Goal: Information Seeking & Learning: Learn about a topic

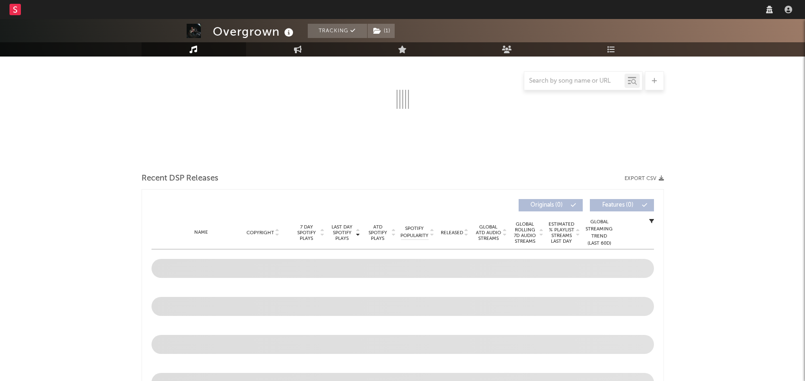
scroll to position [153, 0]
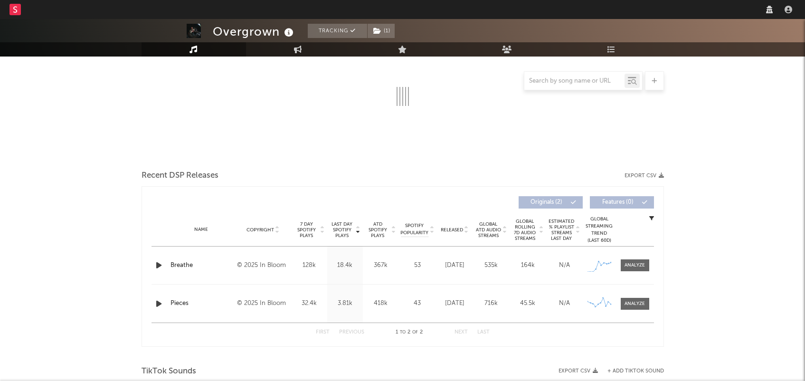
select select "1w"
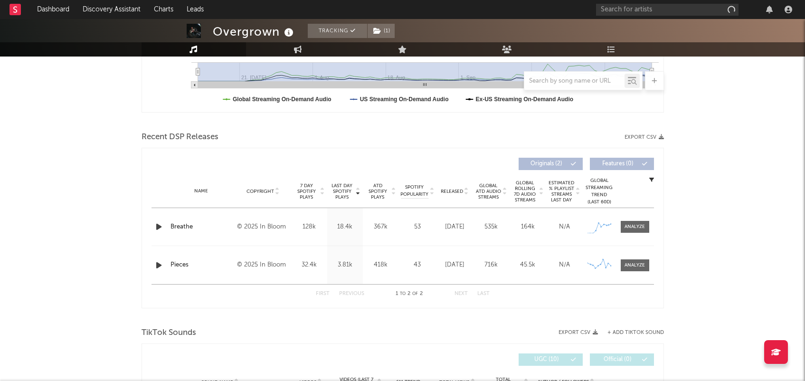
scroll to position [287, 0]
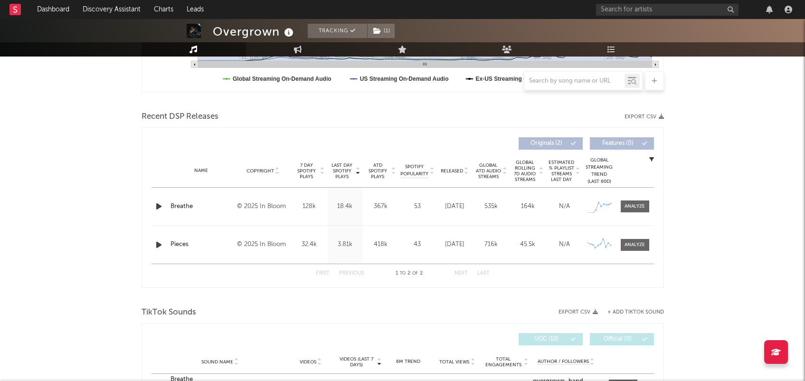
click at [417, 204] on div "53" at bounding box center [417, 206] width 33 height 9
click at [640, 207] on div at bounding box center [635, 206] width 20 height 7
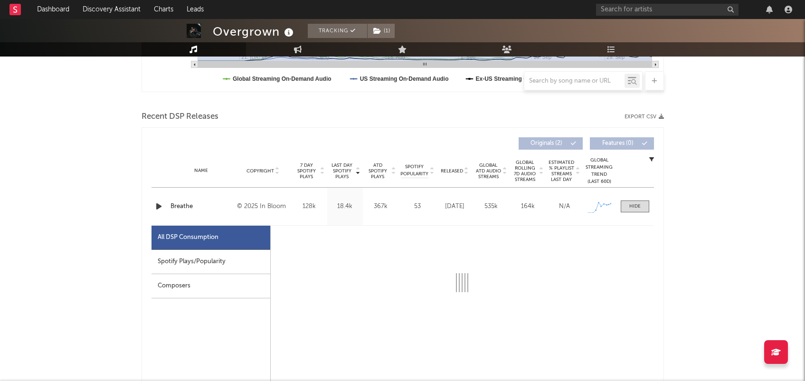
click at [189, 258] on div "Spotify Plays/Popularity" at bounding box center [211, 262] width 119 height 24
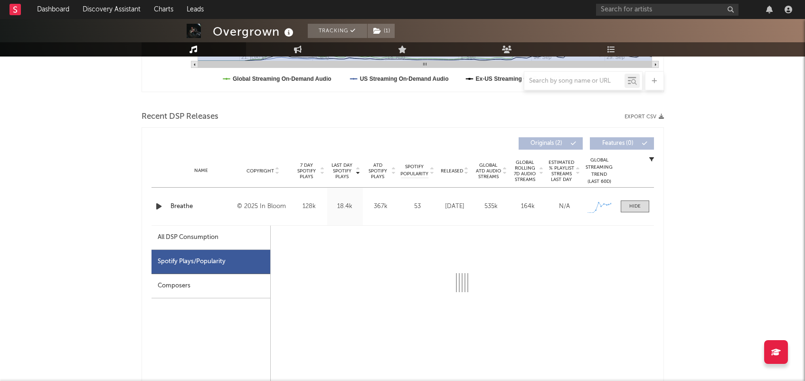
select select "1w"
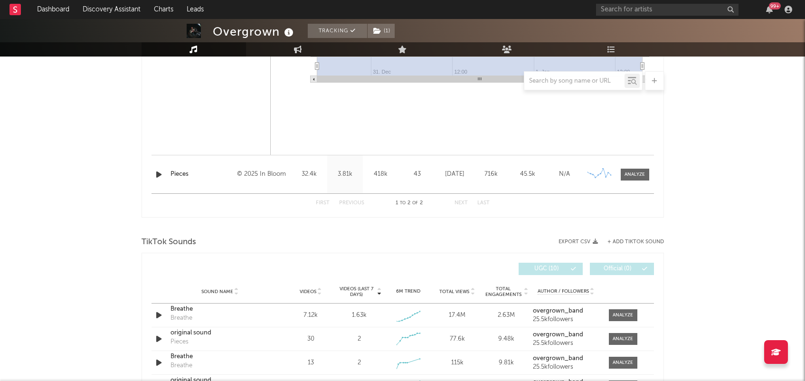
scroll to position [805, 0]
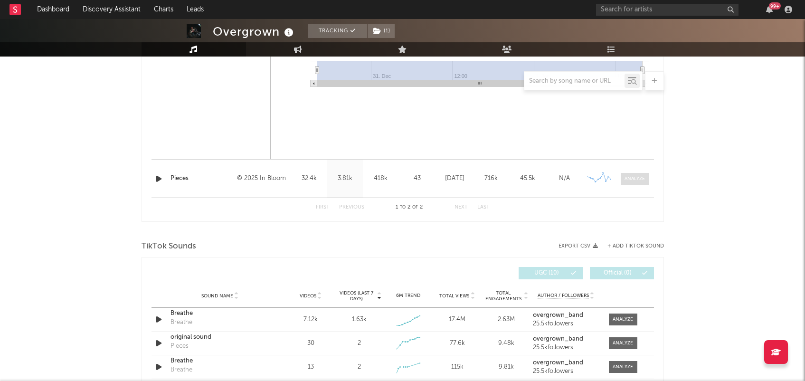
click at [633, 179] on div at bounding box center [635, 178] width 20 height 7
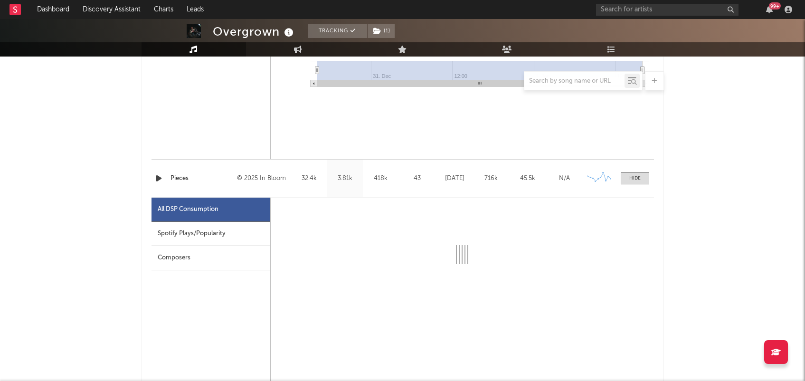
select select "1w"
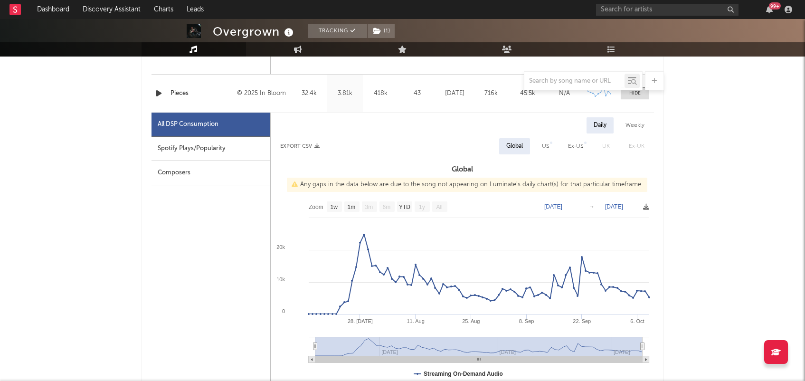
scroll to position [817, 0]
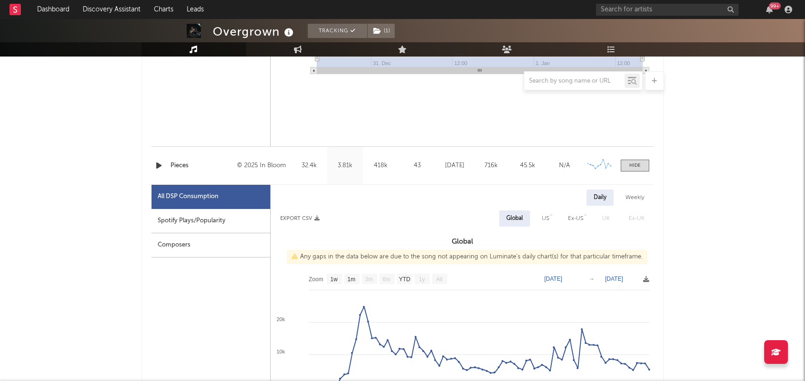
click at [219, 219] on div "Spotify Plays/Popularity" at bounding box center [211, 221] width 119 height 24
select select "1w"
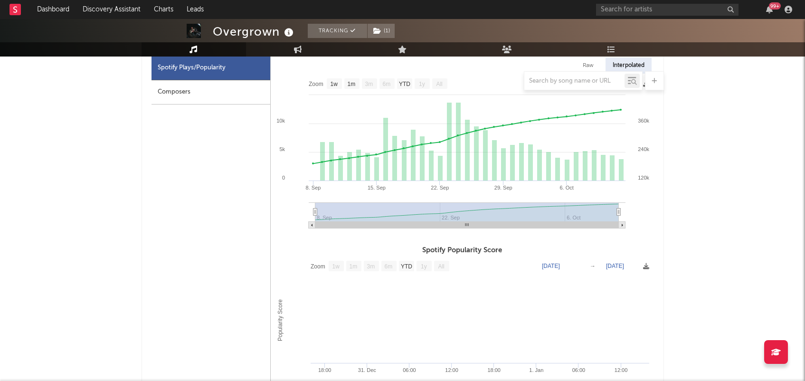
scroll to position [977, 0]
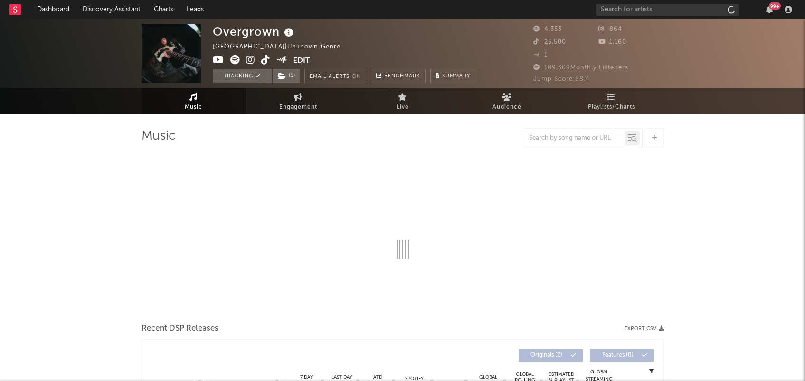
select select "1w"
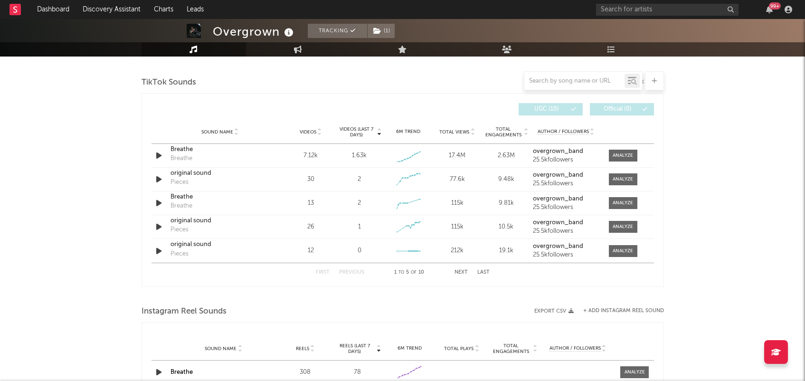
scroll to position [535, 0]
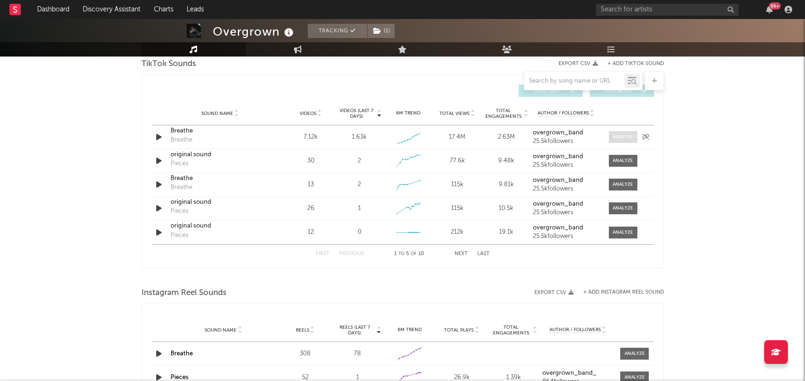
click at [621, 133] on div at bounding box center [623, 136] width 20 height 7
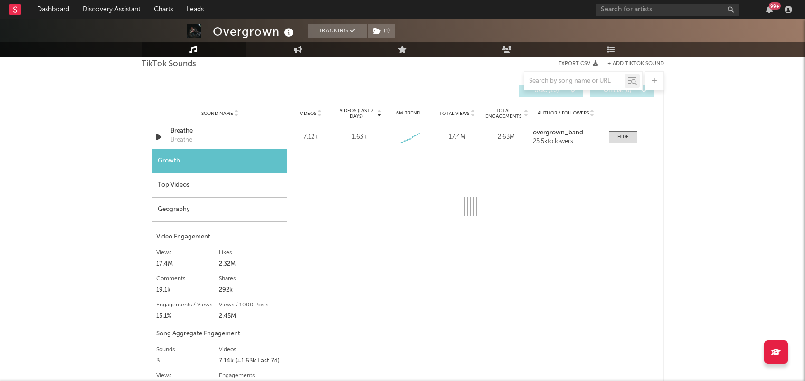
select select "1w"
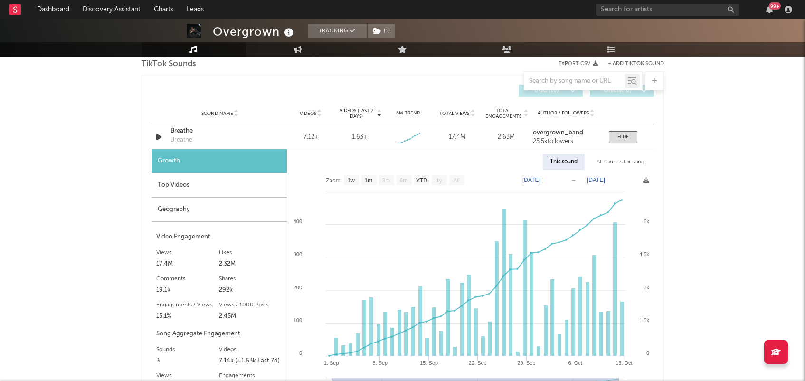
click at [711, 122] on div "Overgrown Tracking ( 1 ) [GEOGRAPHIC_DATA] | Unknown Genre Edit Tracking ( 1 ) …" at bounding box center [402, 263] width 805 height 1559
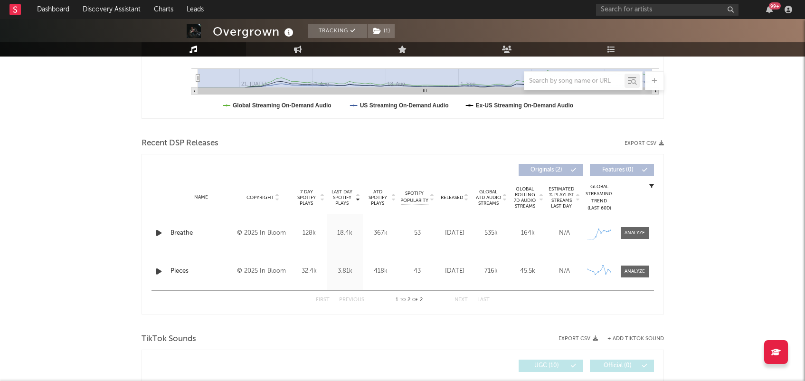
scroll to position [260, 0]
click at [641, 230] on div at bounding box center [635, 233] width 20 height 7
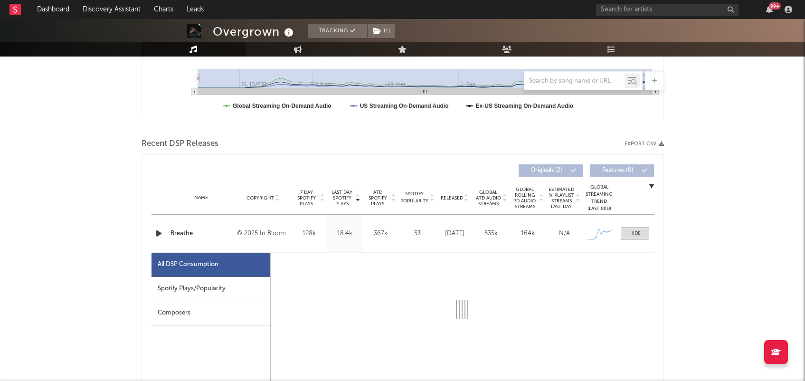
select select "1w"
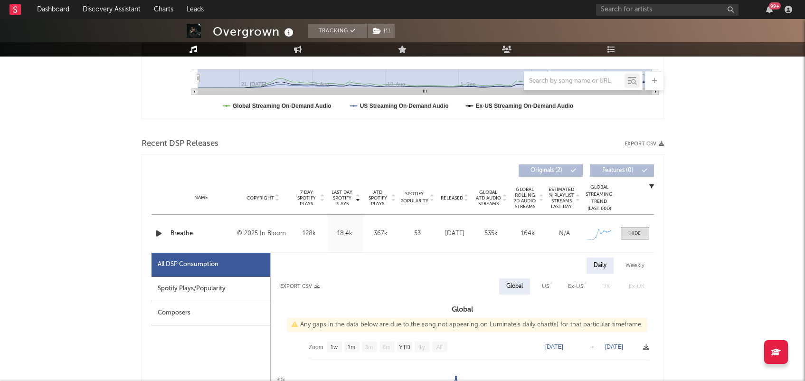
click at [224, 294] on div "Spotify Plays/Popularity" at bounding box center [211, 289] width 119 height 24
select select "1w"
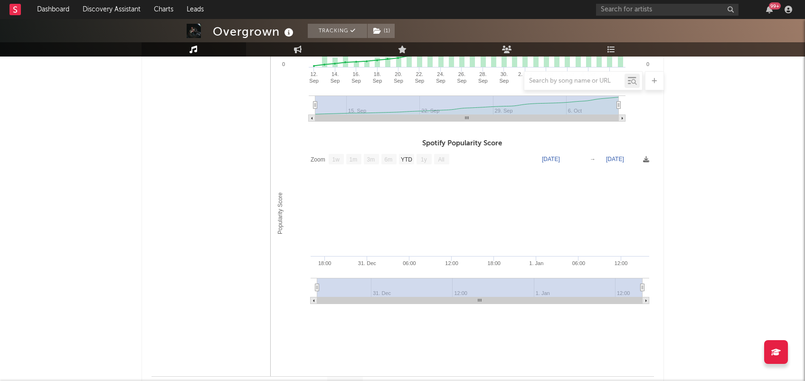
scroll to position [588, 0]
click at [560, 157] on text "[DATE]" at bounding box center [551, 158] width 18 height 7
click at [577, 158] on input "[DATE]" at bounding box center [563, 157] width 44 height 9
click at [548, 158] on input "[DATE]" at bounding box center [563, 157] width 44 height 9
type input "[DATE]"
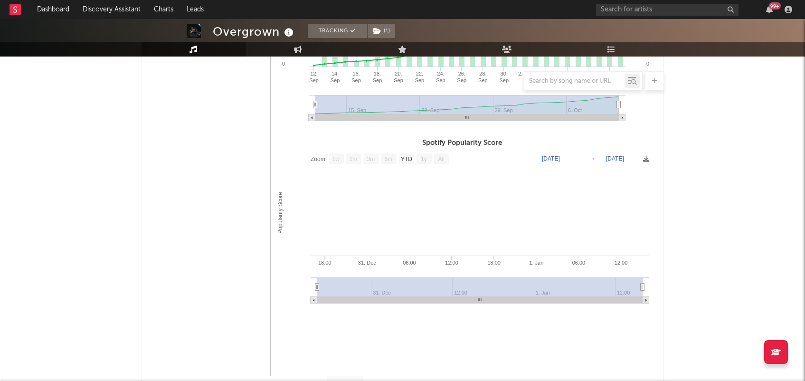
click at [624, 157] on text "[DATE]" at bounding box center [615, 158] width 18 height 7
click at [634, 158] on input "[DATE]" at bounding box center [624, 157] width 44 height 9
click at [606, 157] on input "[DATE]" at bounding box center [624, 157] width 44 height 9
type input "[DATE]"
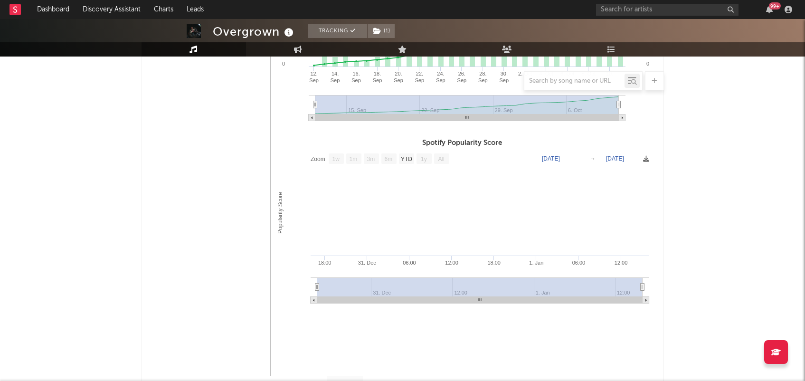
click at [618, 158] on text "[DATE]" at bounding box center [615, 158] width 18 height 7
click at [621, 157] on input "[DATE]" at bounding box center [624, 157] width 44 height 9
click at [646, 156] on icon at bounding box center [646, 159] width 6 height 6
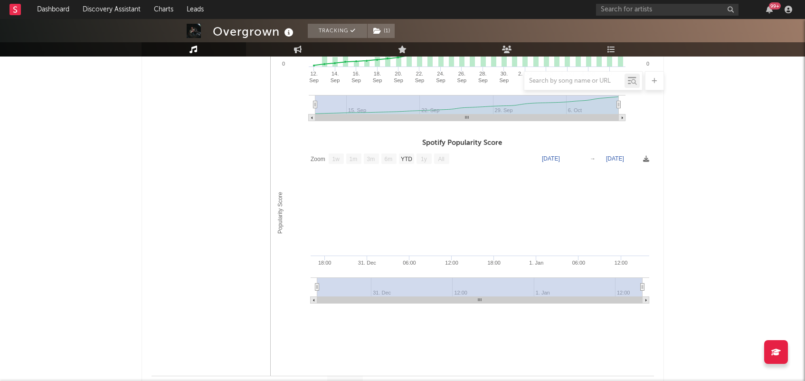
drag, startPoint x: 688, startPoint y: 147, endPoint x: 645, endPoint y: 154, distance: 43.4
click at [614, 157] on text "[DATE]" at bounding box center [615, 158] width 18 height 7
click at [628, 158] on input "[DATE]" at bounding box center [624, 157] width 44 height 9
